Goal: Task Accomplishment & Management: Manage account settings

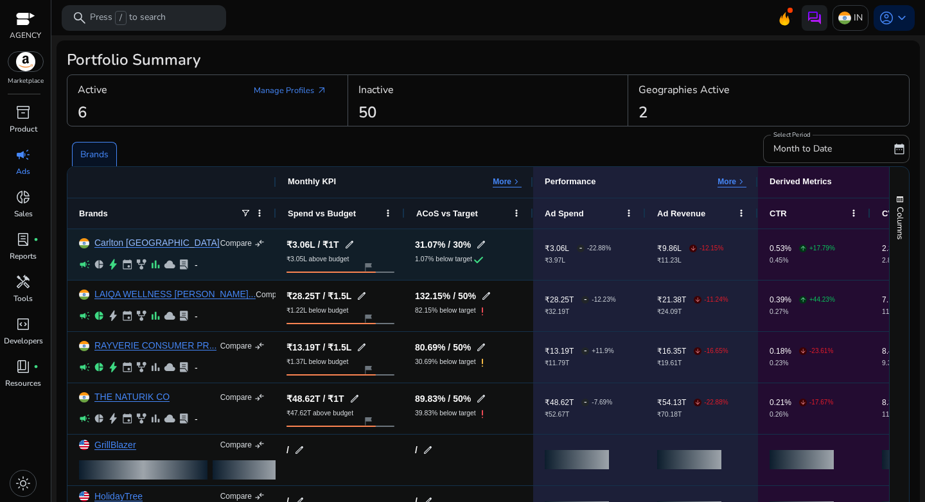
click at [127, 244] on link "Carlton [GEOGRAPHIC_DATA]" at bounding box center [156, 243] width 125 height 10
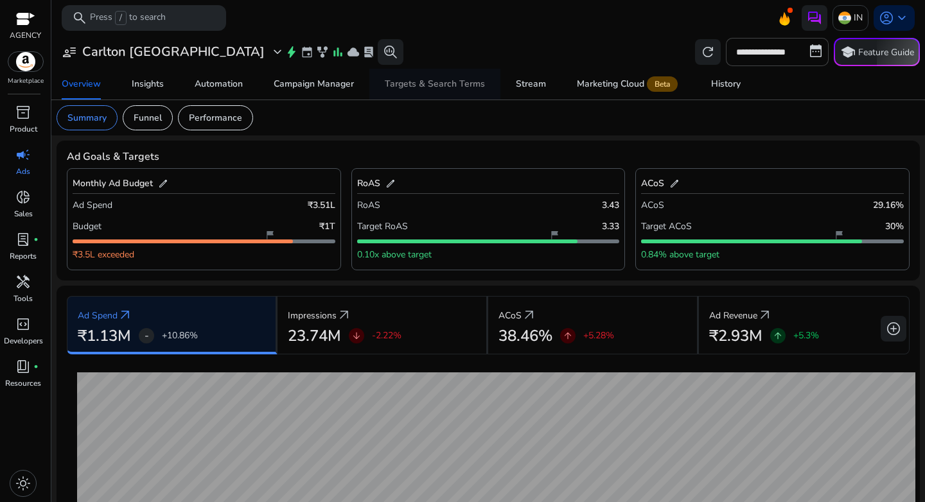
click at [397, 87] on div "Targets & Search Terms" at bounding box center [435, 84] width 100 height 9
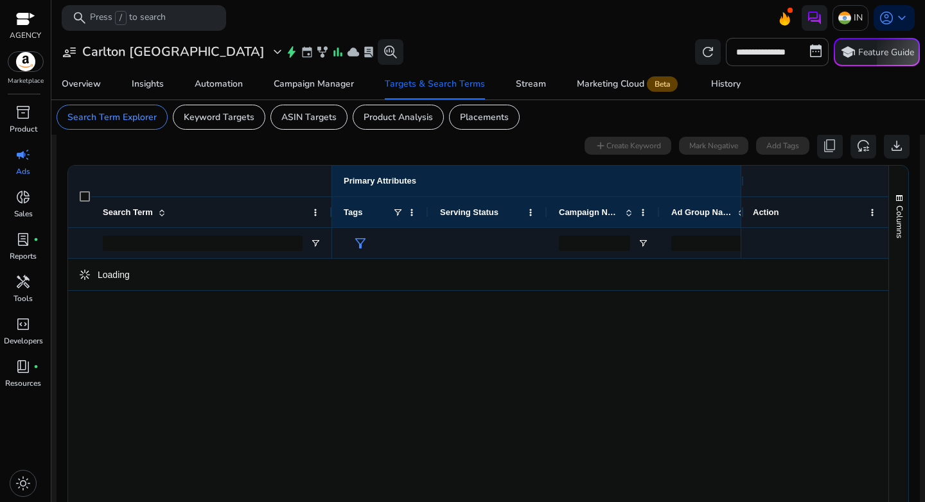
scroll to position [118, 0]
click at [635, 244] on div at bounding box center [603, 241] width 112 height 31
click at [644, 243] on span "Open Filter Menu" at bounding box center [643, 242] width 10 height 10
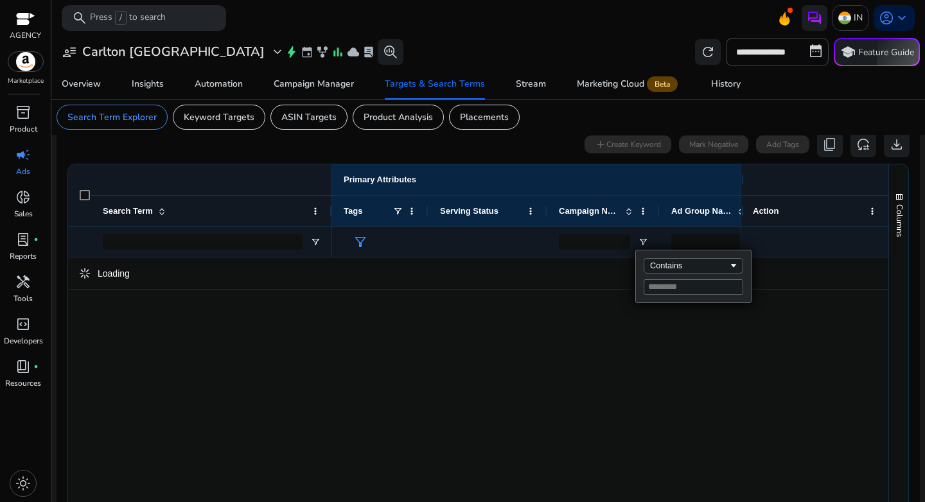
type input "**********"
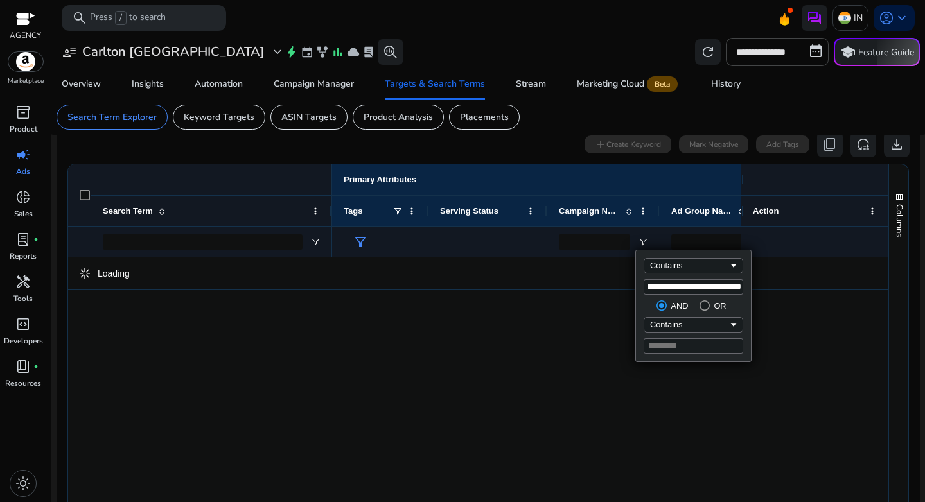
type input "**********"
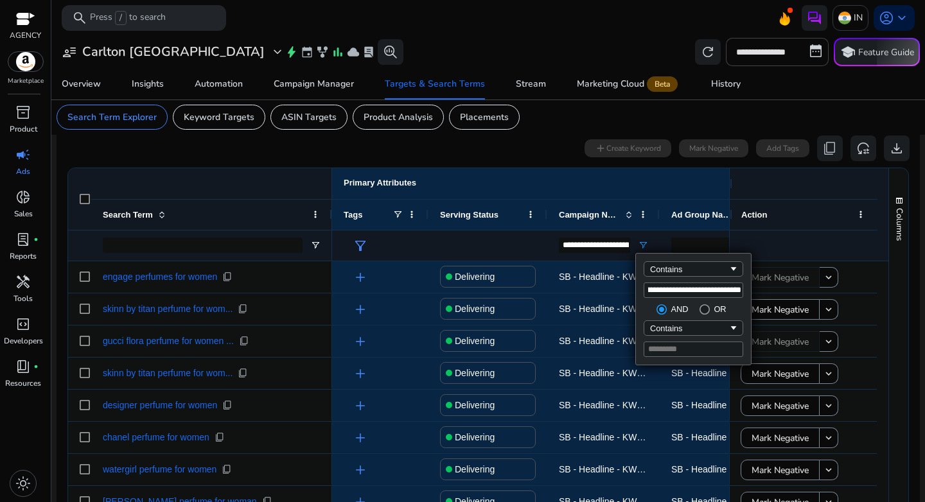
type input "**********"
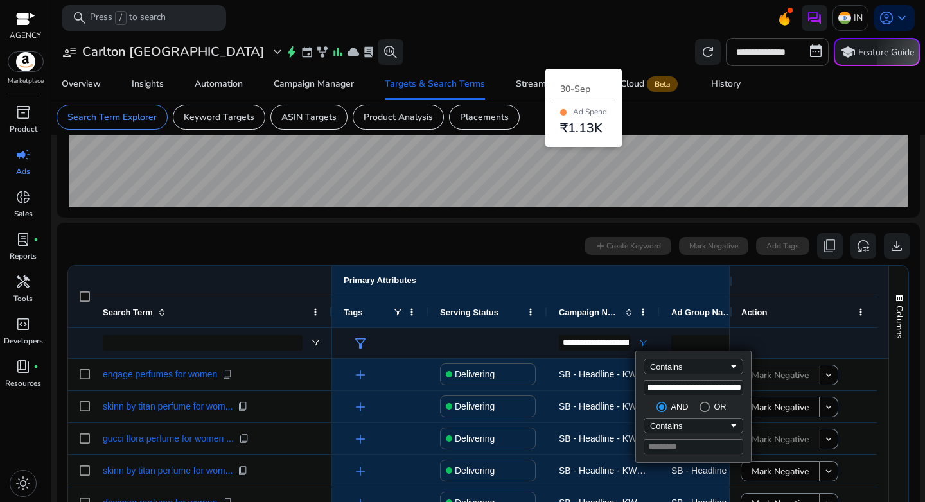
scroll to position [288, 0]
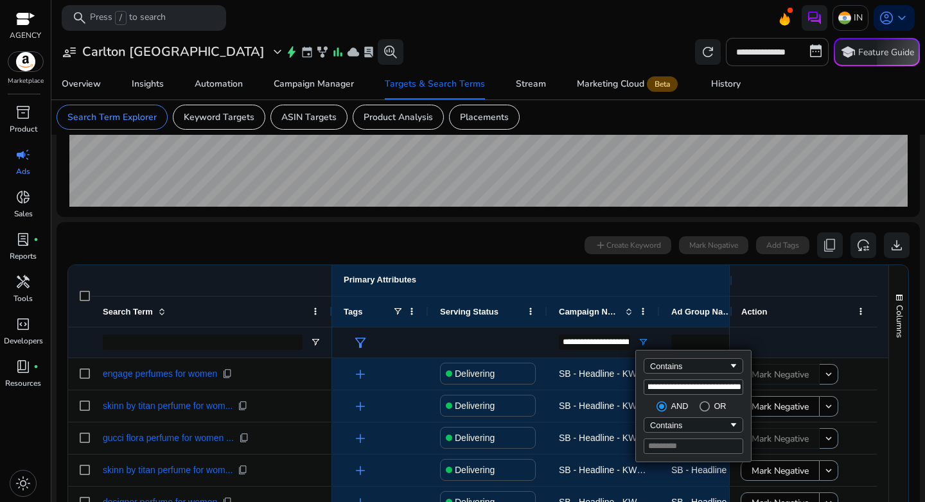
click at [309, 249] on div "0 search terms selected add Create Keyword Mark Negative Add Tags content_copy …" at bounding box center [488, 246] width 843 height 26
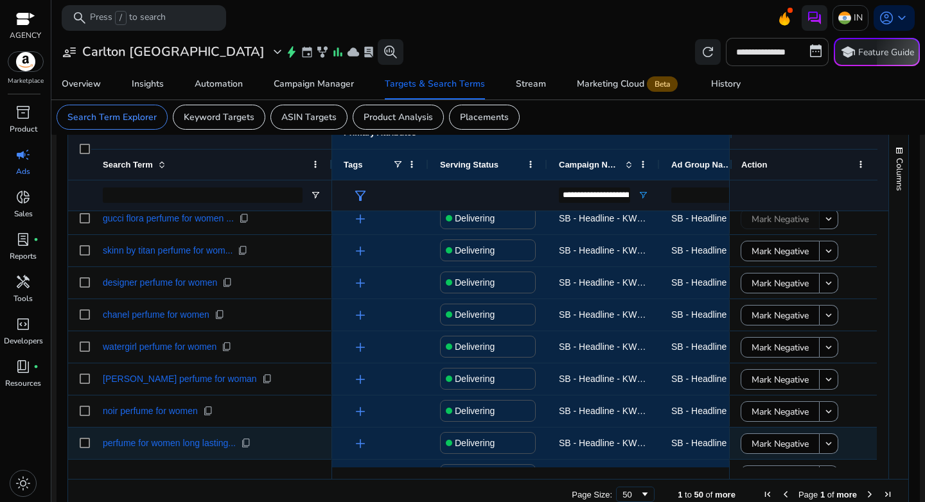
scroll to position [81, 0]
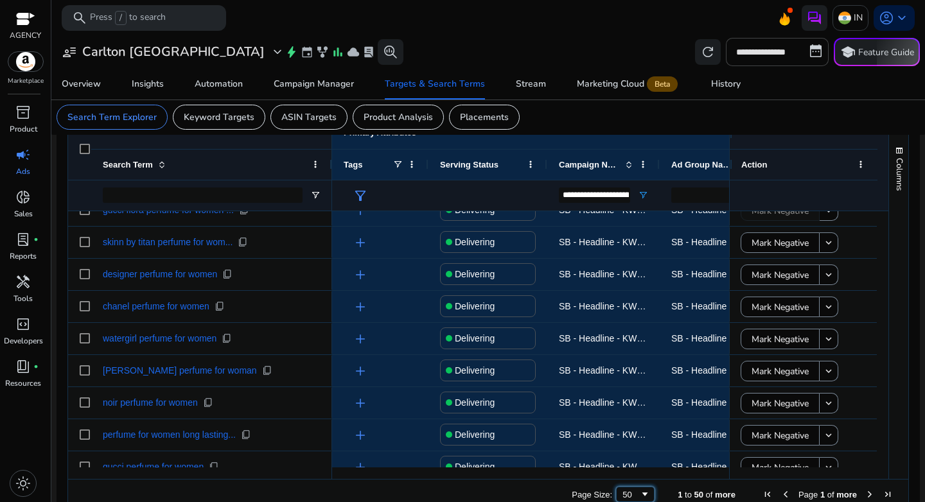
click at [623, 495] on div "50" at bounding box center [631, 495] width 17 height 10
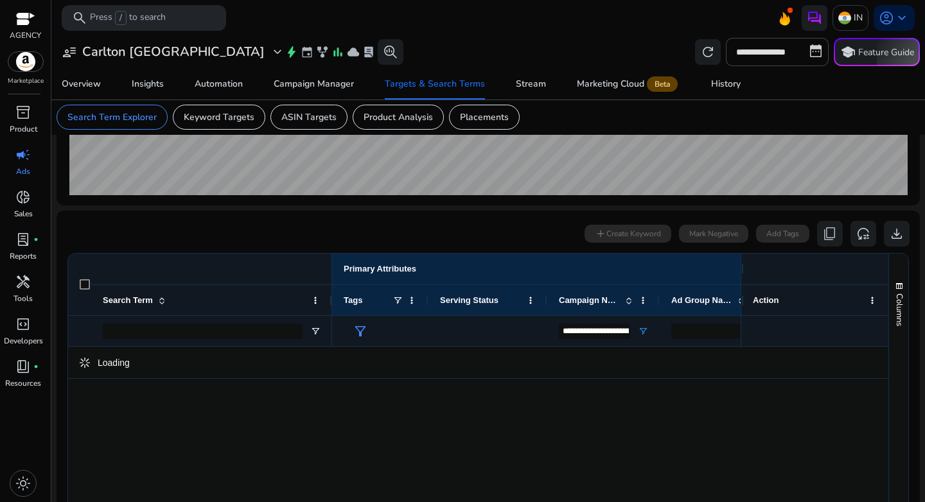
scroll to position [299, 0]
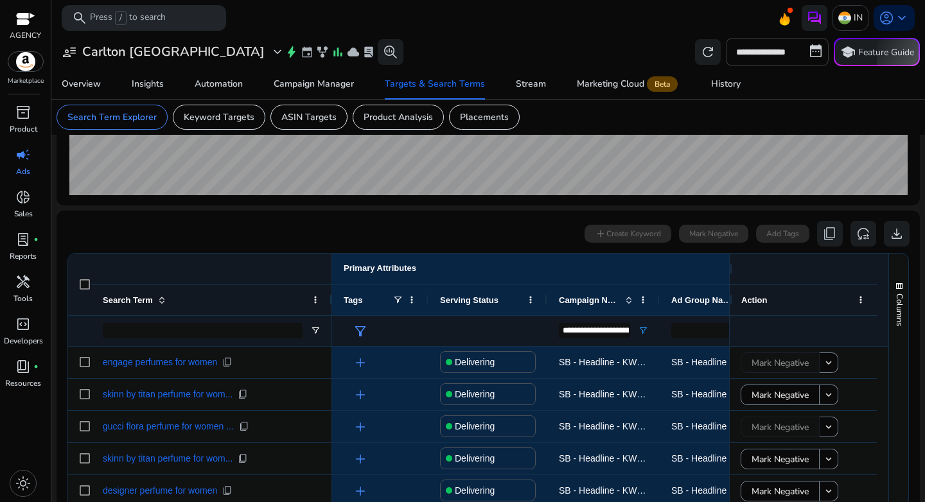
click at [767, 51] on input "**********" at bounding box center [777, 52] width 103 height 28
select select "*"
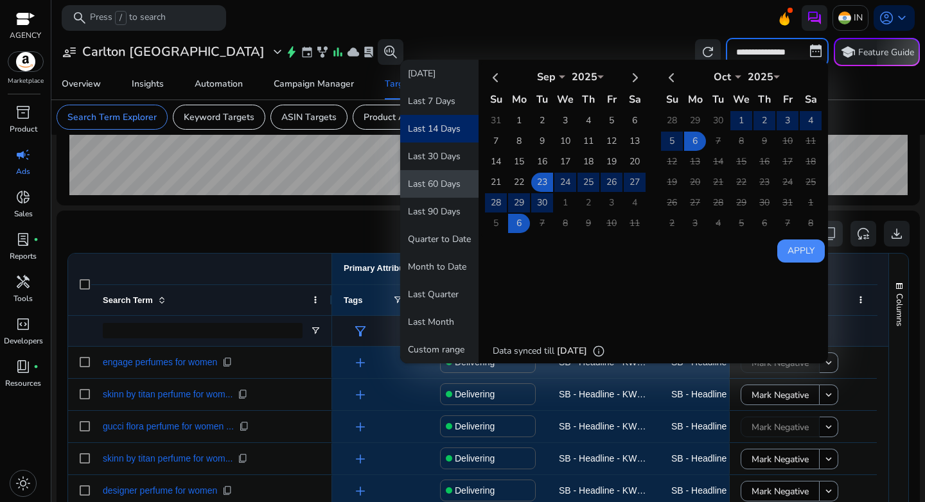
click at [434, 193] on button "Last 60 Days" at bounding box center [439, 184] width 78 height 28
type input "**********"
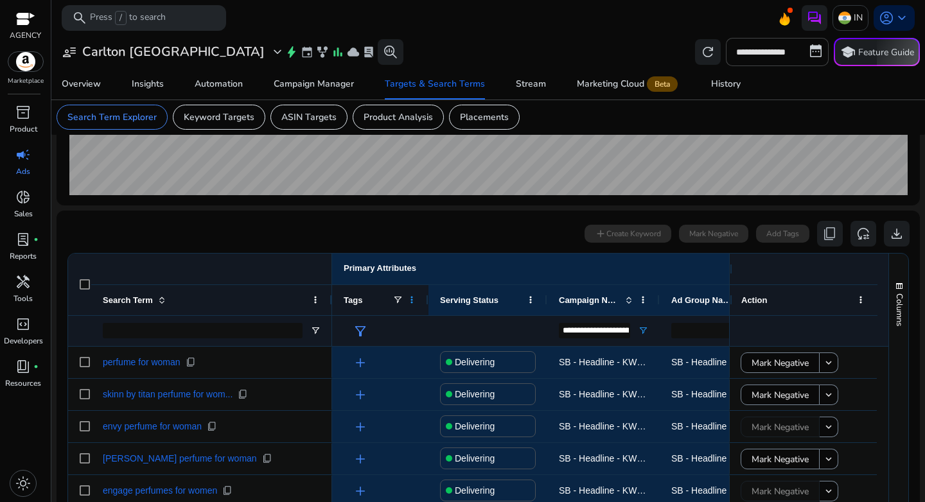
click at [412, 301] on span at bounding box center [412, 300] width 10 height 10
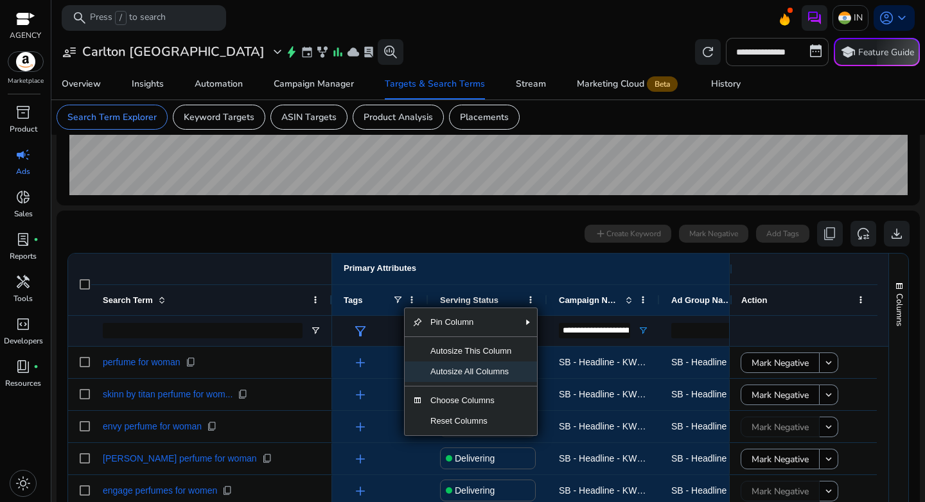
click at [448, 375] on span "Autosize All Columns" at bounding box center [471, 372] width 96 height 21
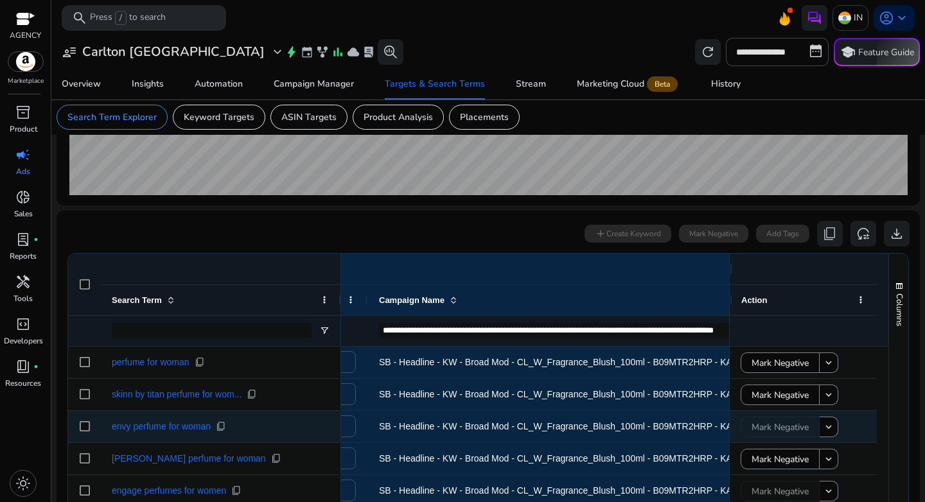
scroll to position [0, 0]
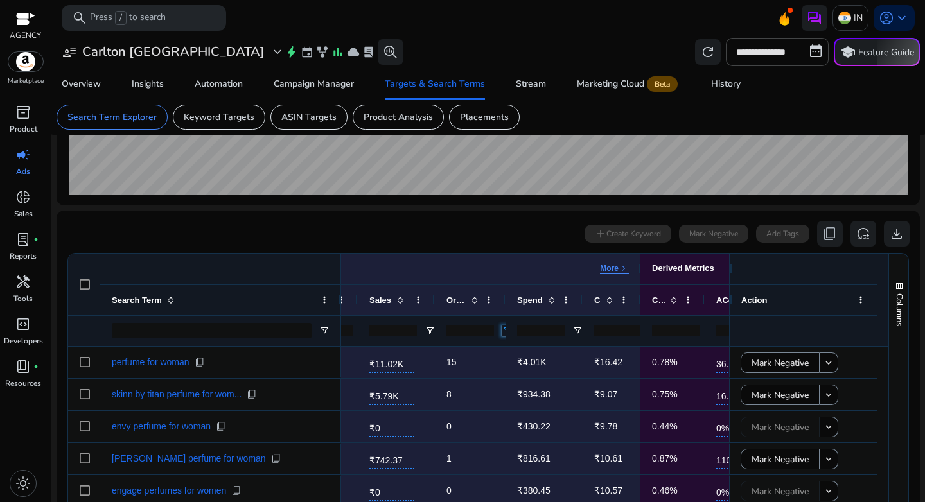
click at [503, 332] on span "Open Filter Menu" at bounding box center [507, 331] width 10 height 10
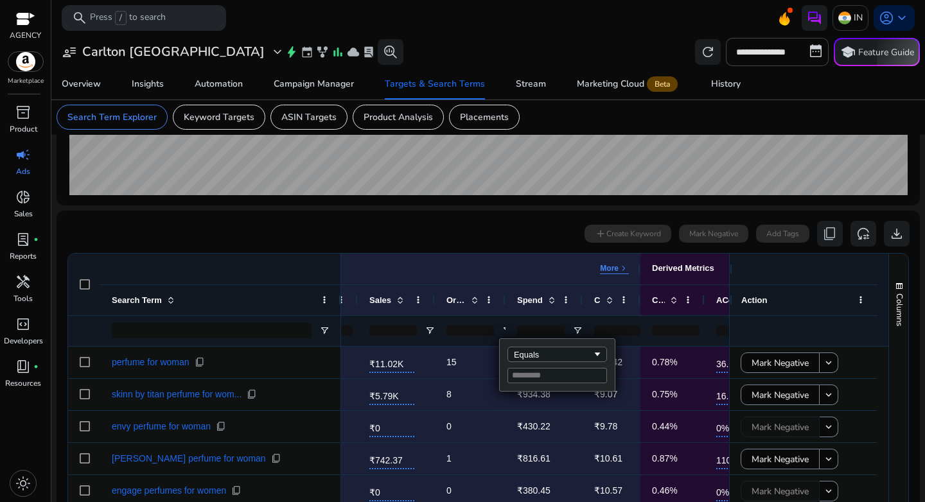
type input "*"
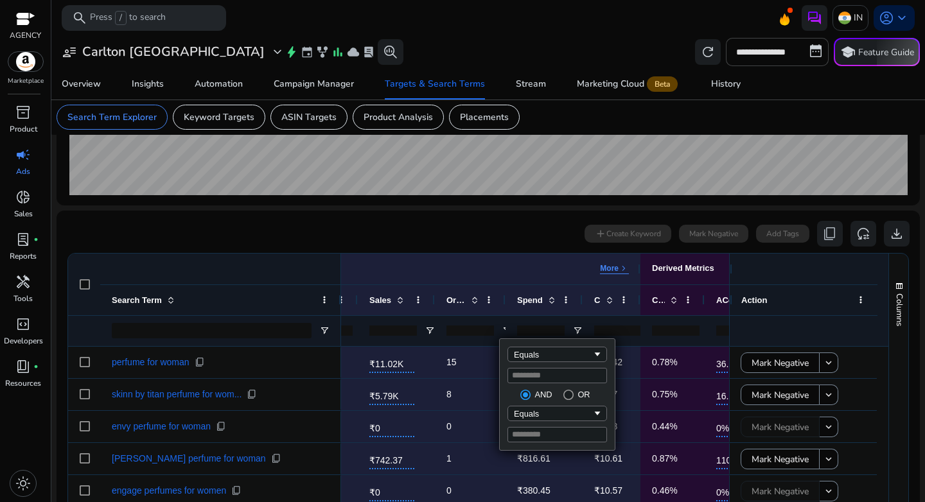
type input "*"
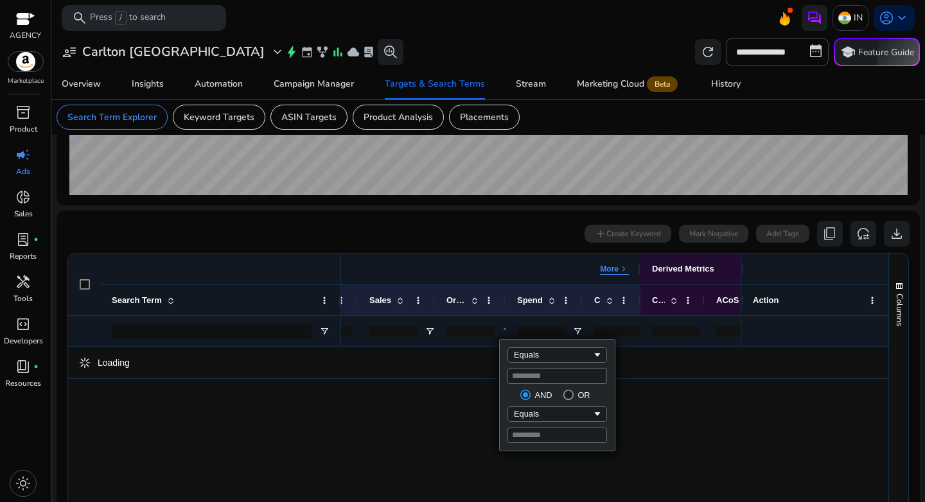
type input "*"
click at [504, 269] on div "Performance Metrics More keyboard_arrow_right" at bounding box center [410, 269] width 438 height 11
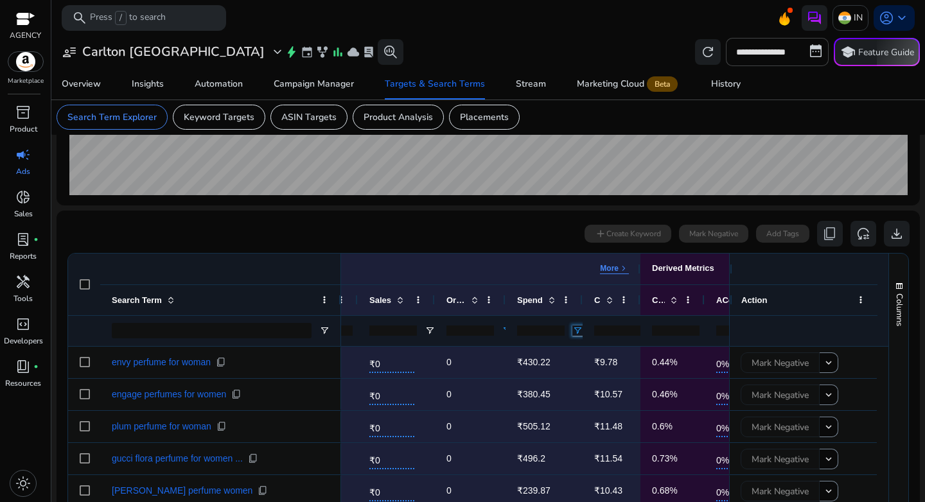
click at [577, 333] on span "Open Filter Menu" at bounding box center [578, 331] width 10 height 10
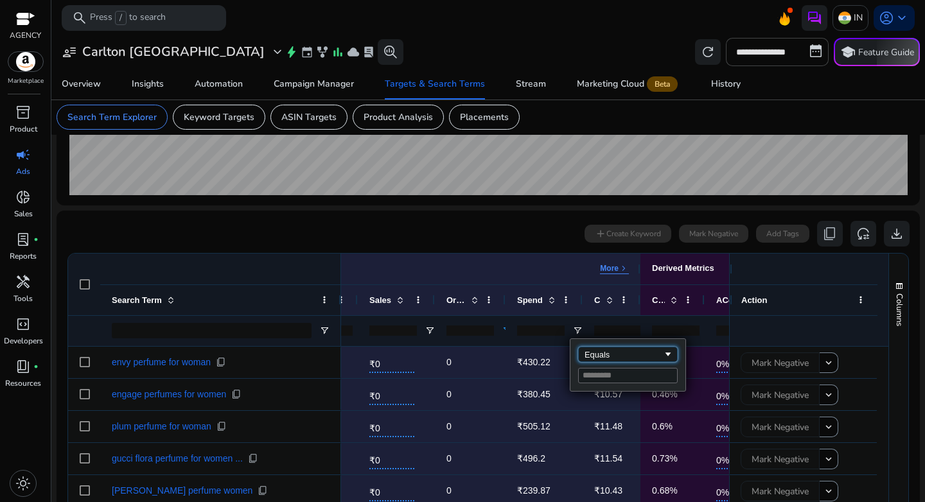
click at [597, 352] on div "Equals" at bounding box center [624, 355] width 78 height 10
click at [609, 376] on input "Filter Value" at bounding box center [628, 375] width 100 height 15
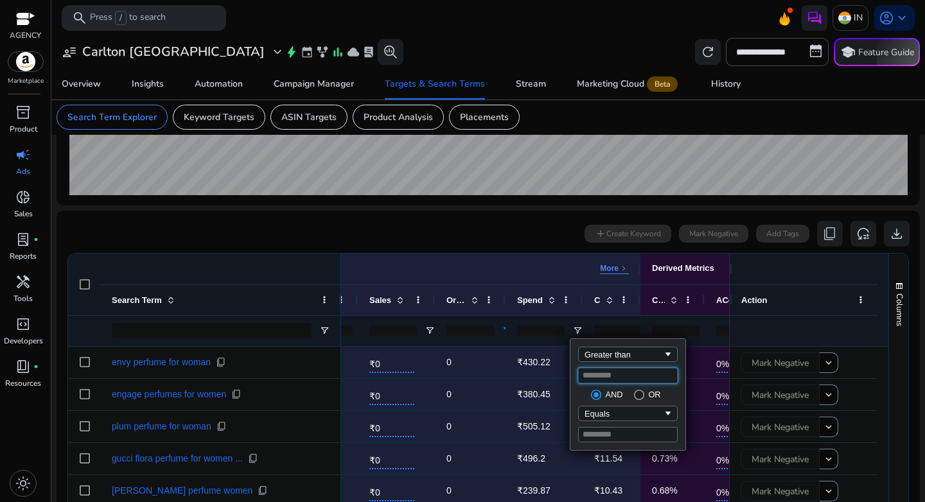
type input "**"
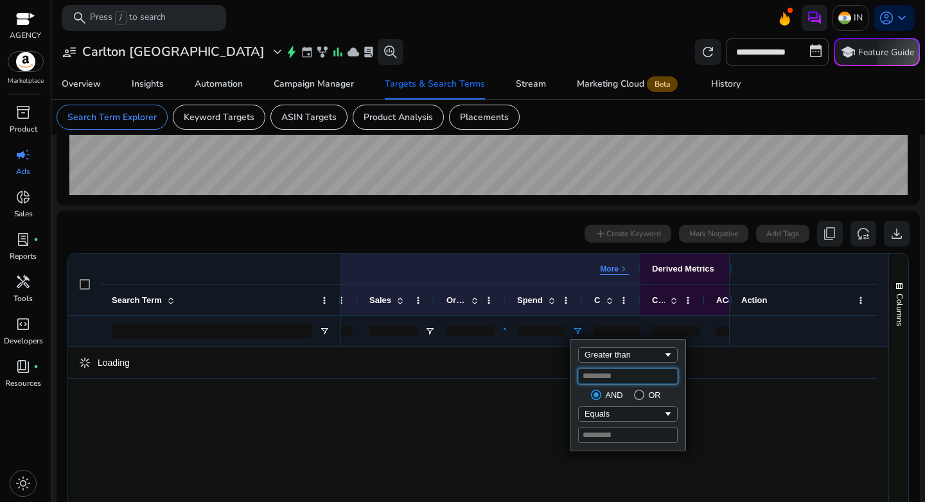
type input "***"
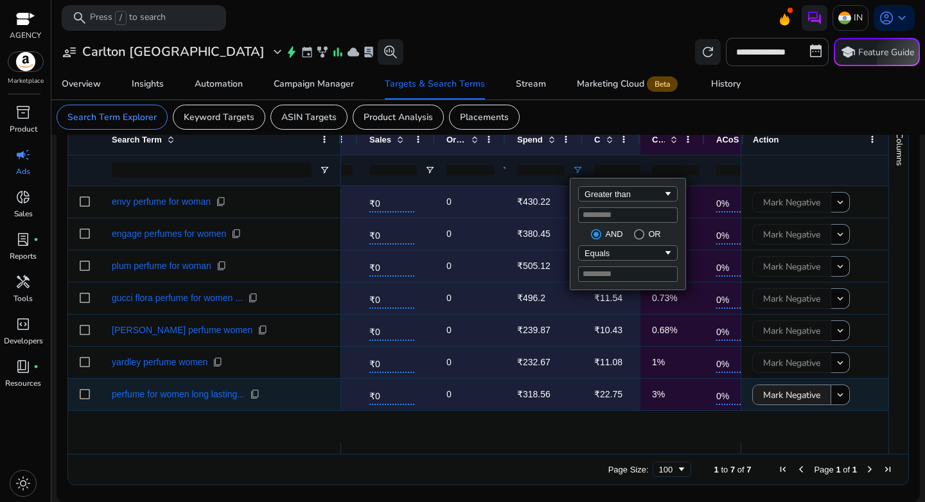
click at [777, 399] on span "Mark Negative" at bounding box center [791, 395] width 57 height 26
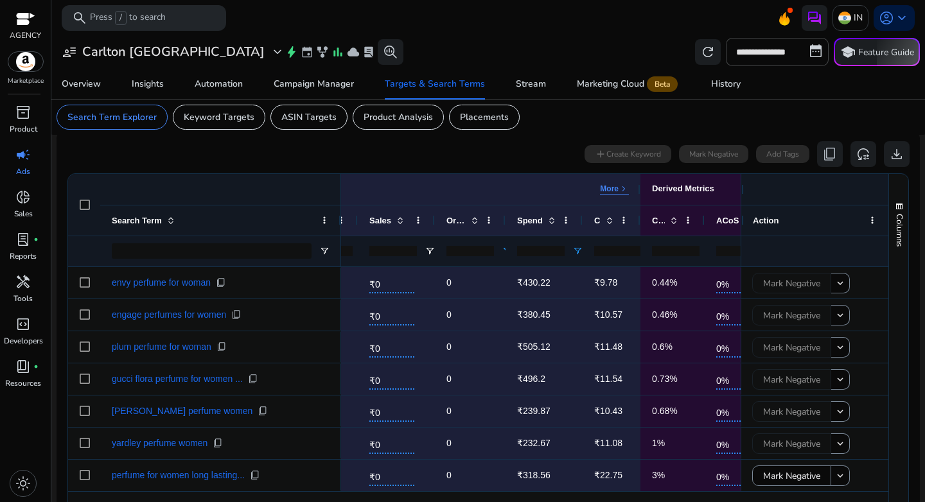
click at [542, 256] on input "***" at bounding box center [541, 251] width 48 height 10
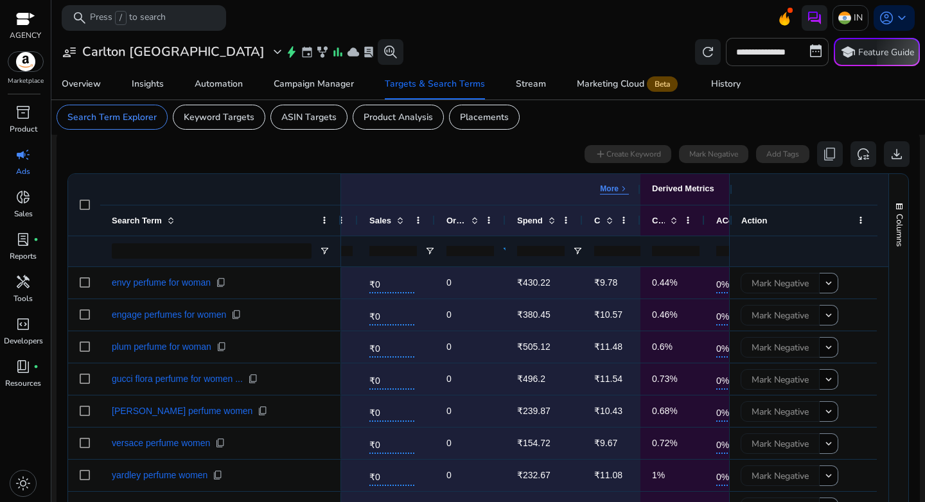
click at [464, 254] on input "*" at bounding box center [471, 251] width 48 height 10
click at [499, 249] on div "*" at bounding box center [470, 251] width 71 height 31
click at [502, 251] on span "Open Filter Menu" at bounding box center [507, 251] width 10 height 10
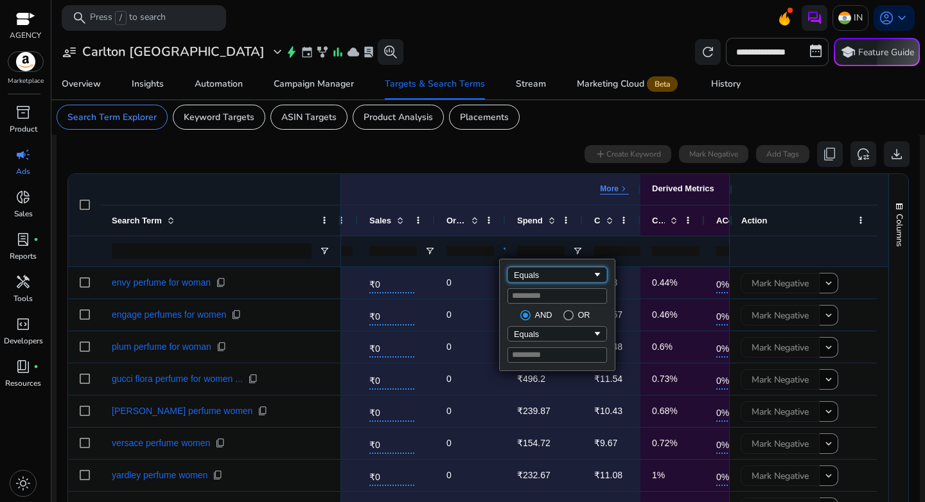
click at [547, 275] on div "Equals" at bounding box center [553, 276] width 78 height 10
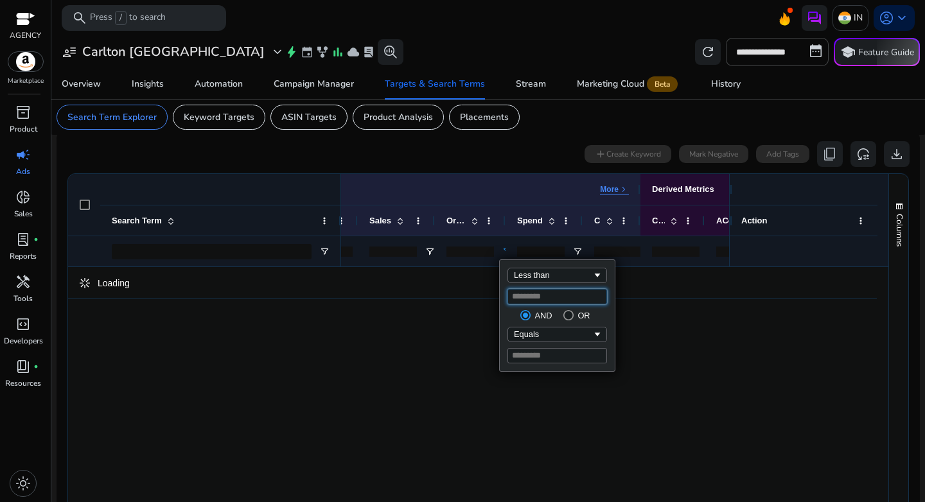
click at [537, 297] on input "*" at bounding box center [558, 296] width 100 height 15
type input "*"
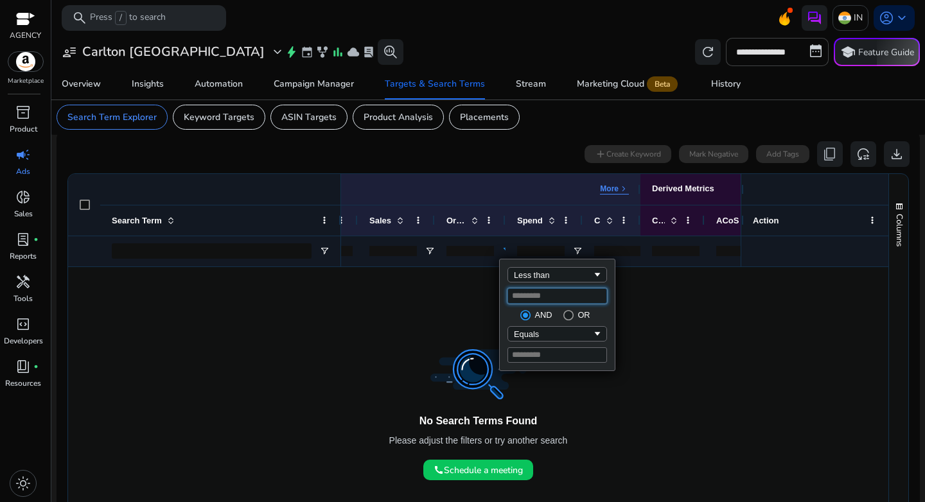
type input "*"
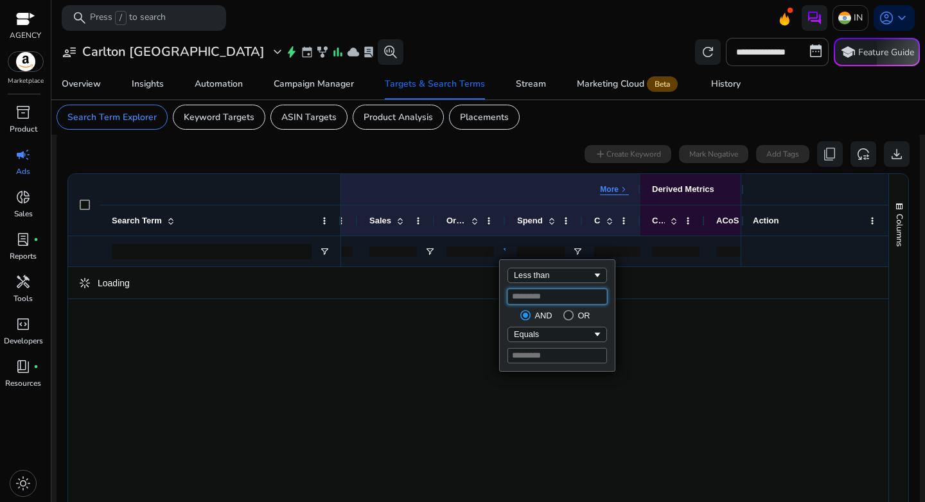
type input "*"
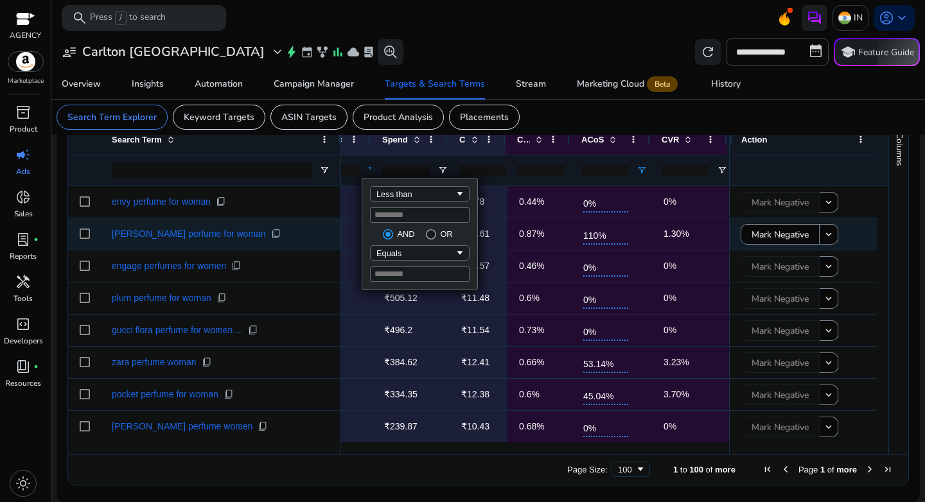
click at [636, 249] on div "110%" at bounding box center [612, 233] width 80 height 31
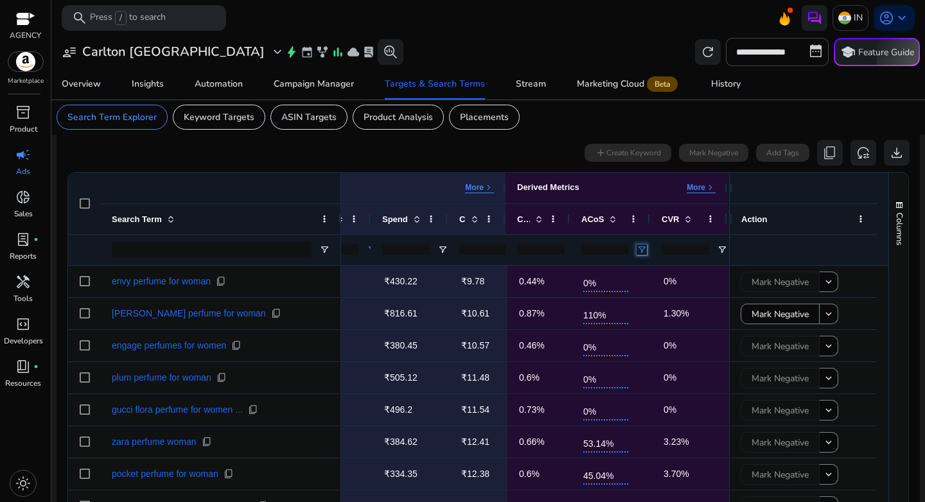
click at [637, 247] on span "Open Filter Menu" at bounding box center [642, 250] width 10 height 10
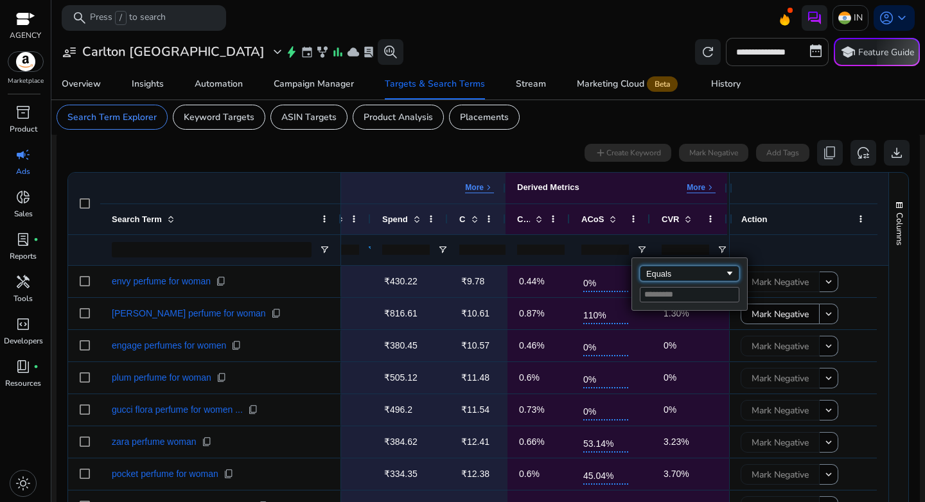
click at [648, 272] on div "Equals" at bounding box center [685, 274] width 78 height 10
click at [670, 299] on input "Filter Value" at bounding box center [690, 294] width 100 height 15
type input "*"
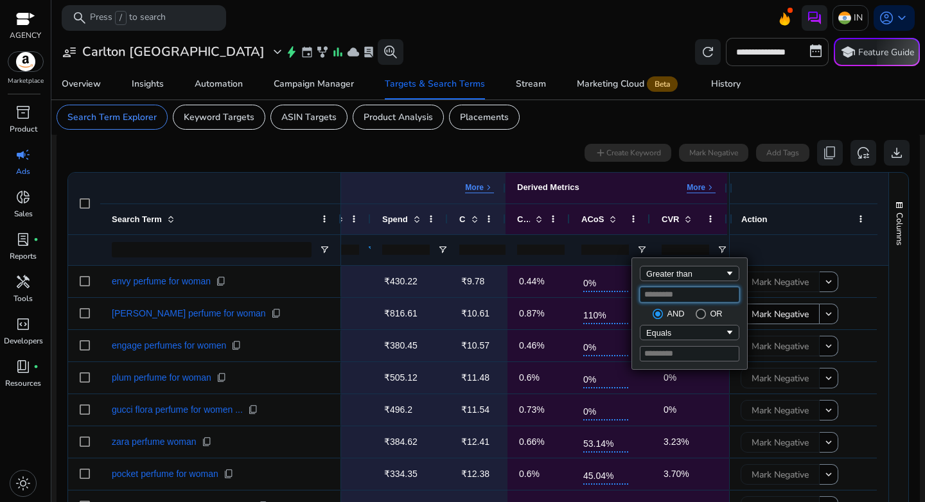
type input "*"
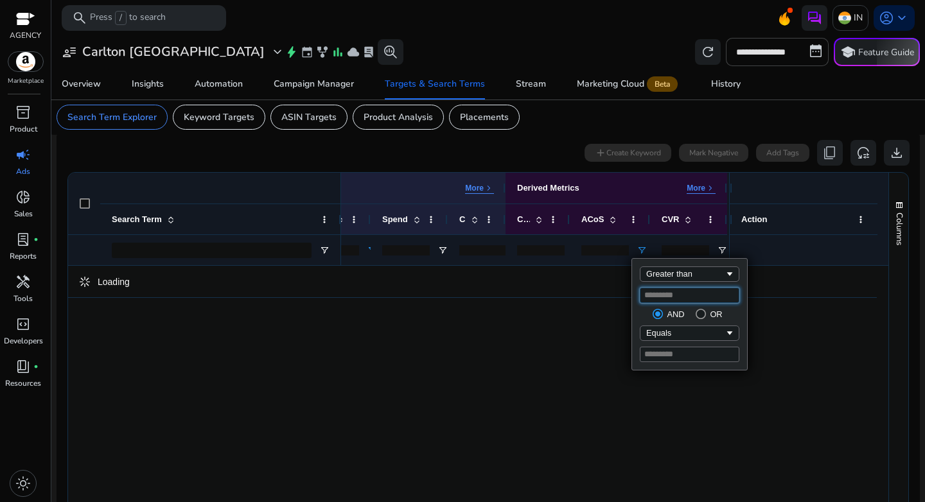
type input "**"
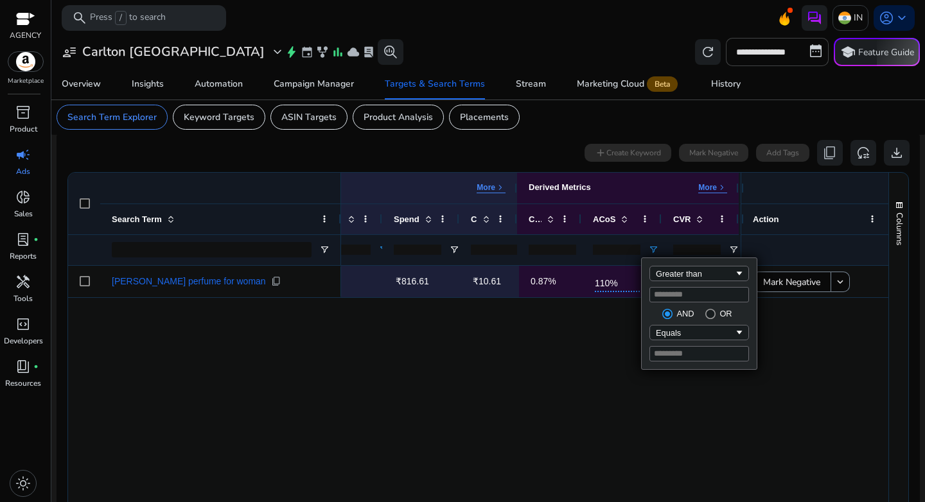
click at [277, 342] on div "[PERSON_NAME] perfume for woman content_copy 77 ₹742.37 1 ₹816.61 ₹10.61 0.87% …" at bounding box center [478, 394] width 821 height 256
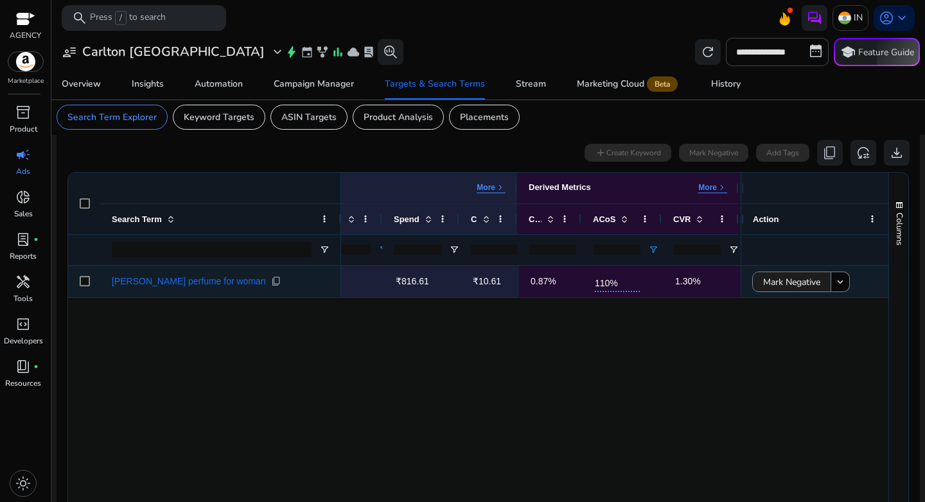
click at [779, 285] on span "Mark Negative" at bounding box center [791, 282] width 57 height 26
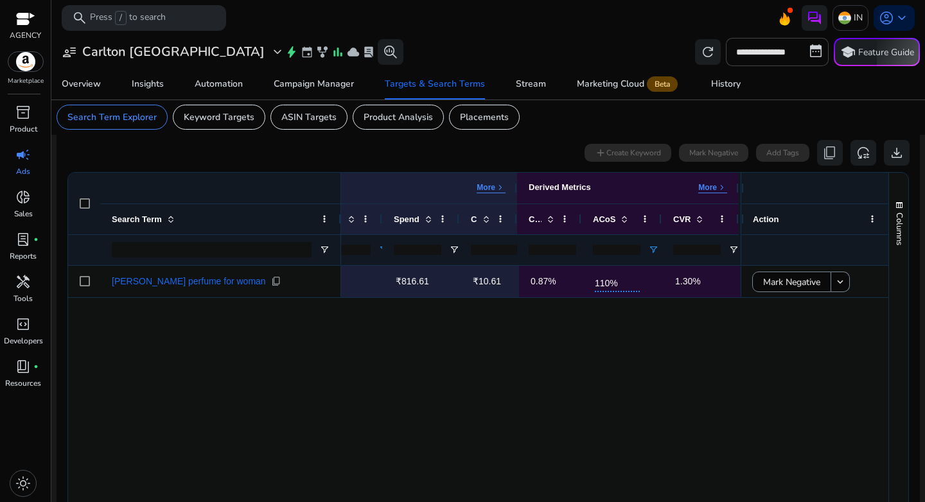
click at [608, 253] on input "**" at bounding box center [617, 250] width 48 height 10
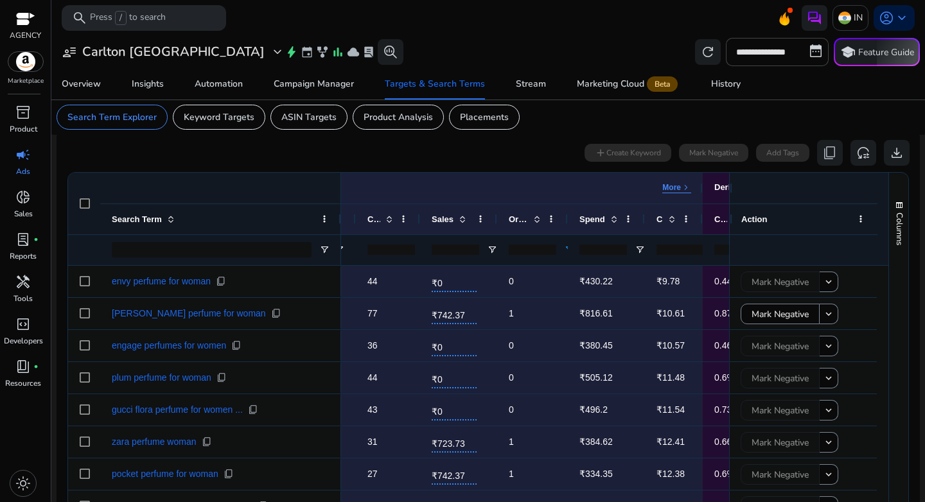
click at [539, 247] on input "*" at bounding box center [533, 250] width 48 height 10
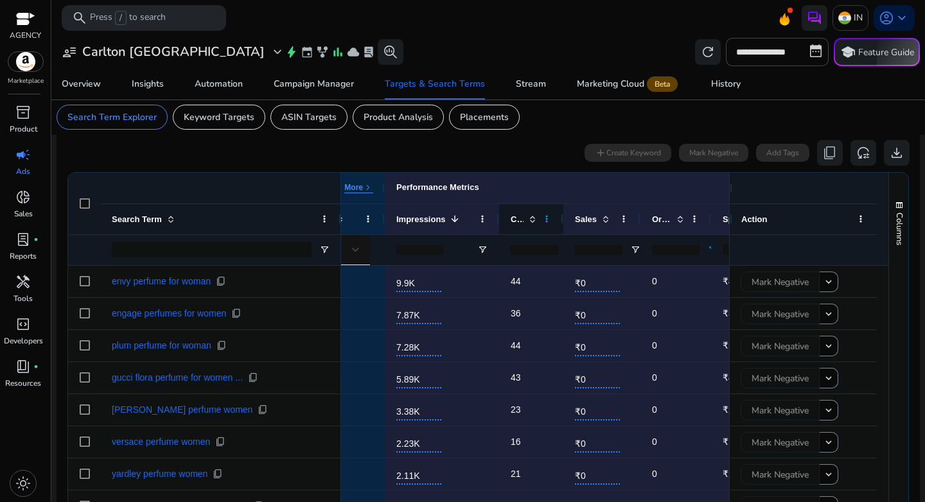
type input "*"
click at [546, 221] on span at bounding box center [547, 219] width 10 height 10
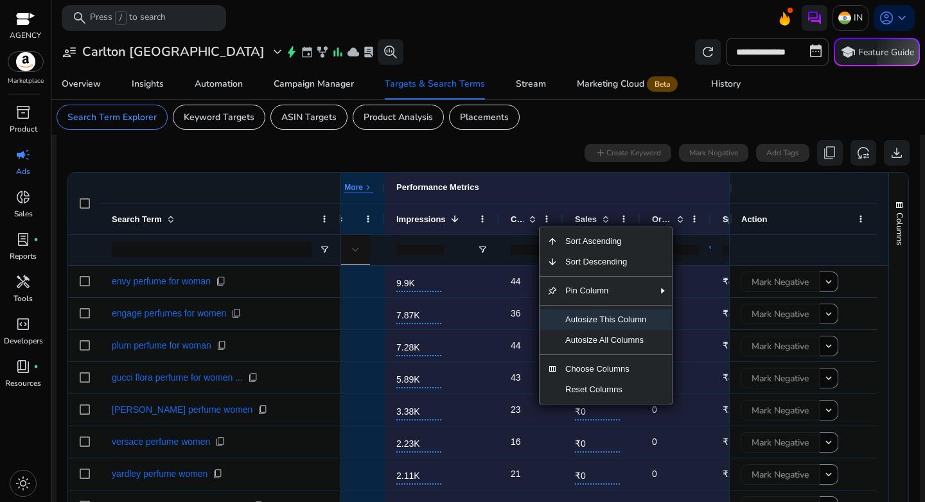
click at [604, 326] on span "Autosize This Column" at bounding box center [606, 320] width 96 height 21
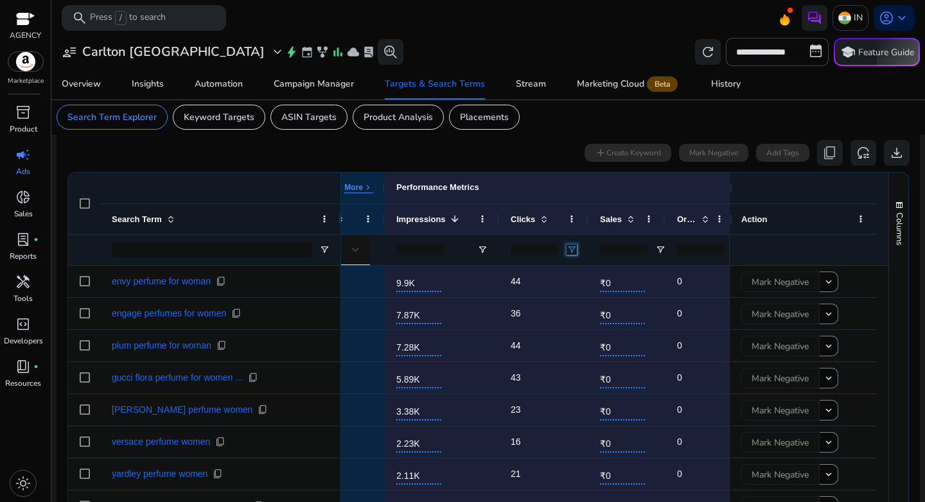
click at [576, 249] on span "Open Filter Menu" at bounding box center [572, 250] width 10 height 10
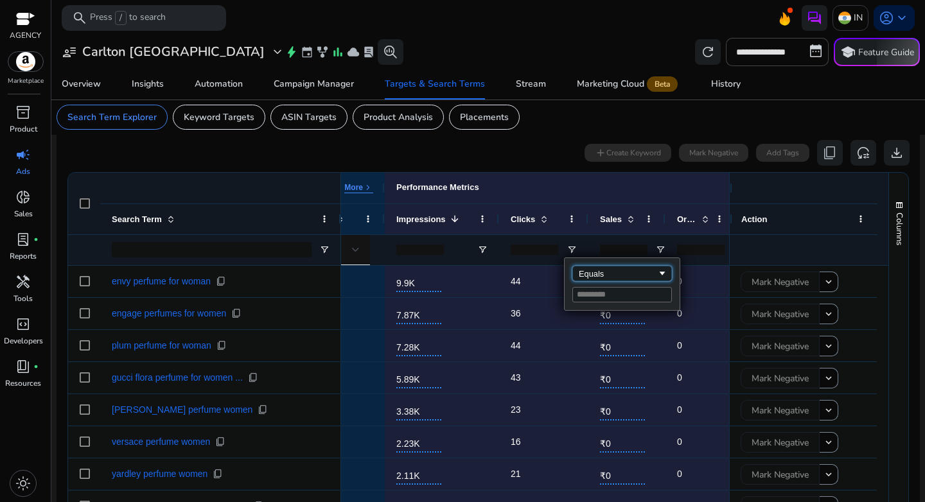
click at [592, 278] on div "Equals" at bounding box center [618, 274] width 78 height 10
click at [601, 299] on input "Filter Value" at bounding box center [623, 294] width 100 height 15
type input "*"
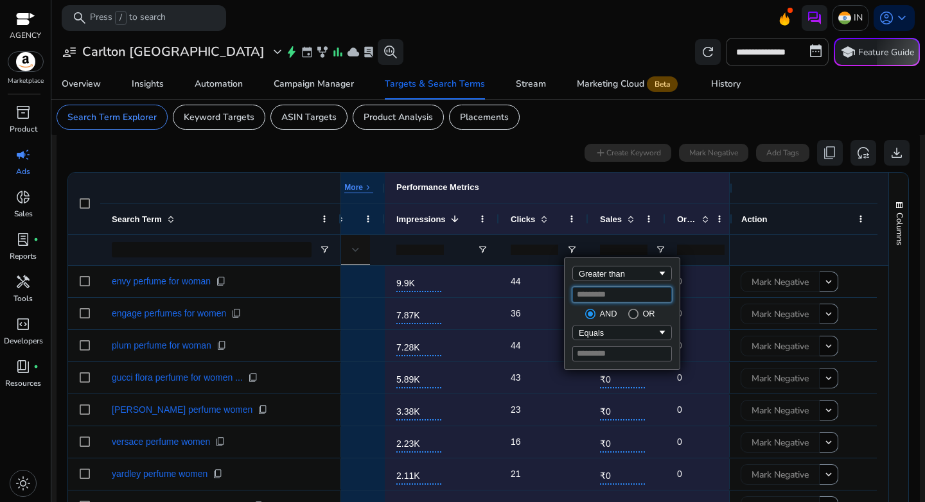
type input "*"
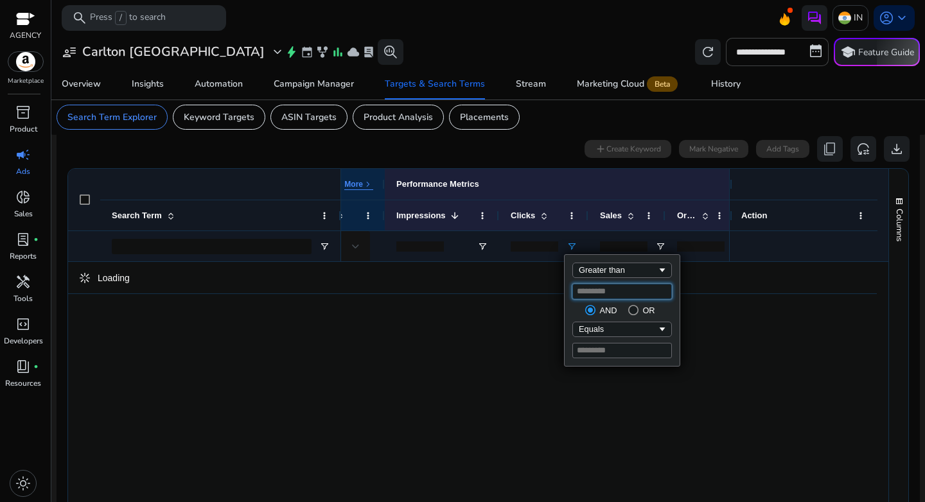
type input "**"
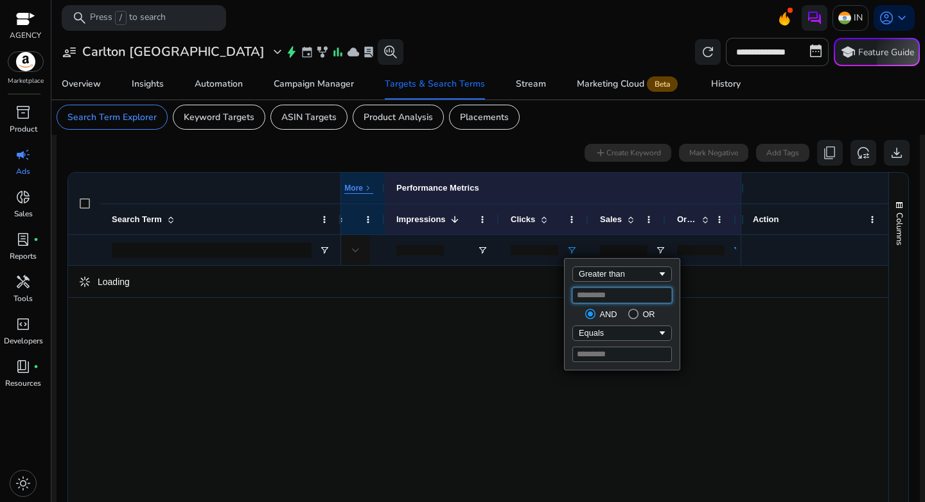
type input "**"
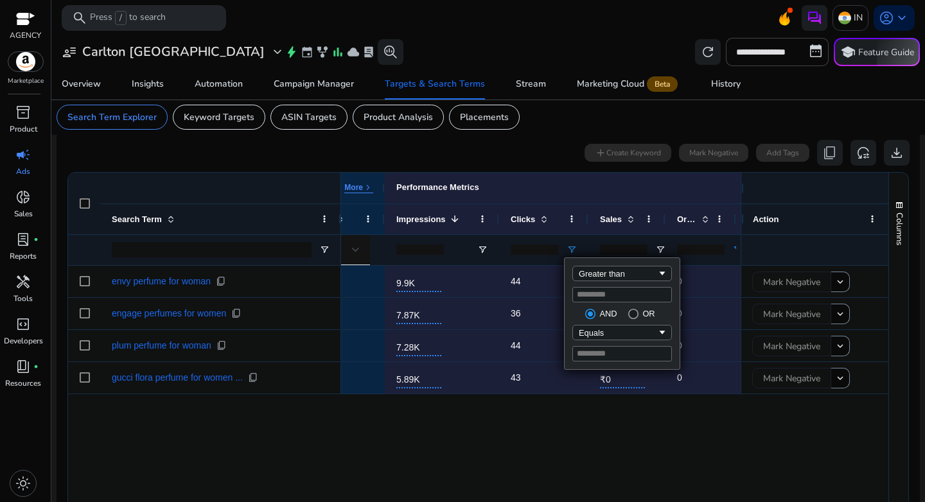
click at [414, 462] on div "SB - Headline - KW - Broad Mod - CL_W_Fragrance_Blush_100ml - B09MTR2HRP - KAM …" at bounding box center [541, 394] width 400 height 256
